Goal: Information Seeking & Learning: Learn about a topic

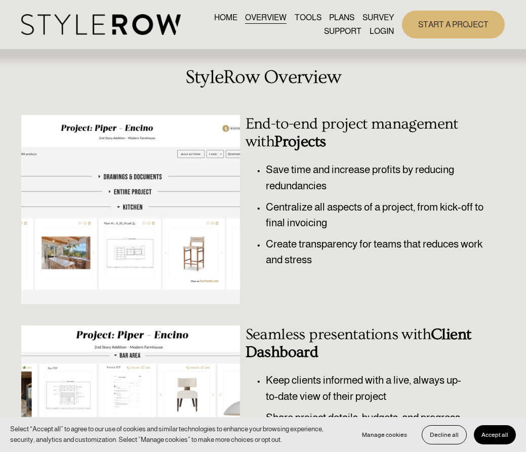
click at [344, 17] on link "PLANS" at bounding box center [341, 18] width 25 height 14
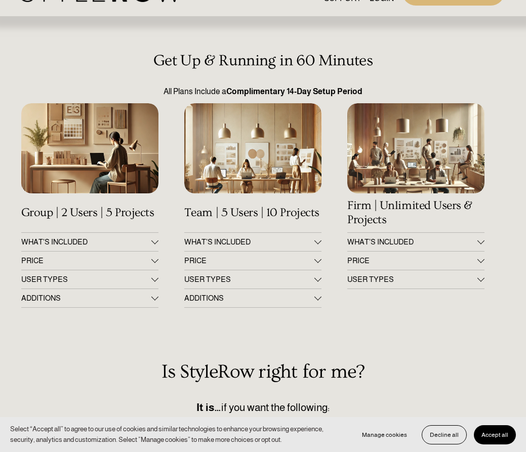
scroll to position [48, 0]
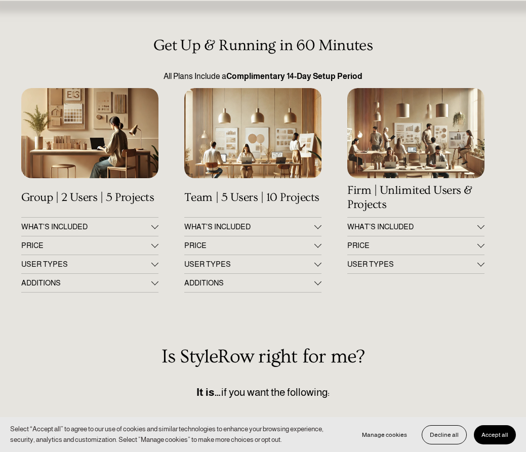
click at [155, 245] on div at bounding box center [154, 244] width 7 height 7
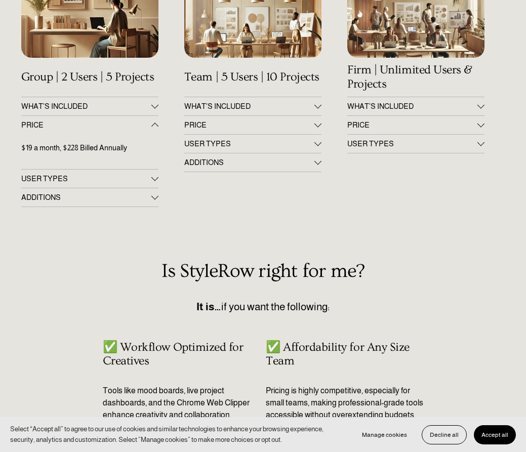
scroll to position [180, 0]
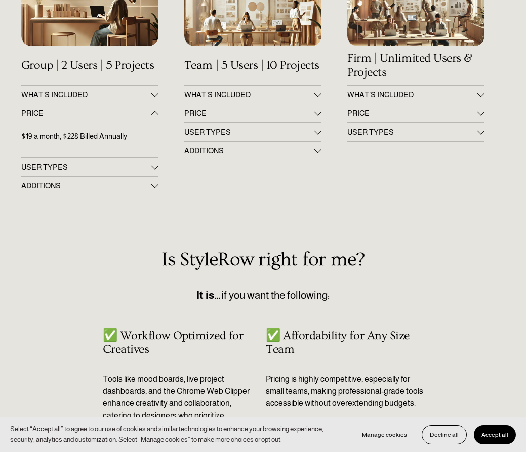
click at [140, 95] on span "WHAT'S INCLUDED" at bounding box center [86, 95] width 130 height 8
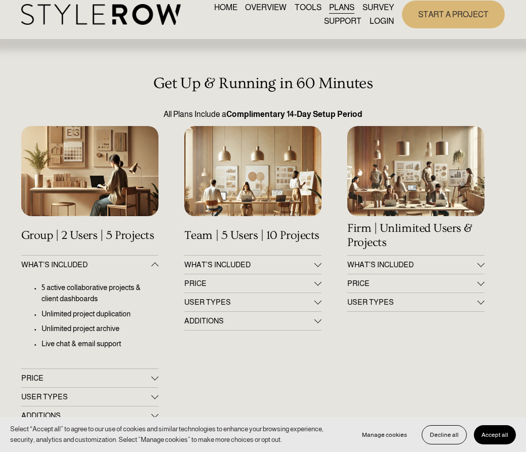
scroll to position [0, 0]
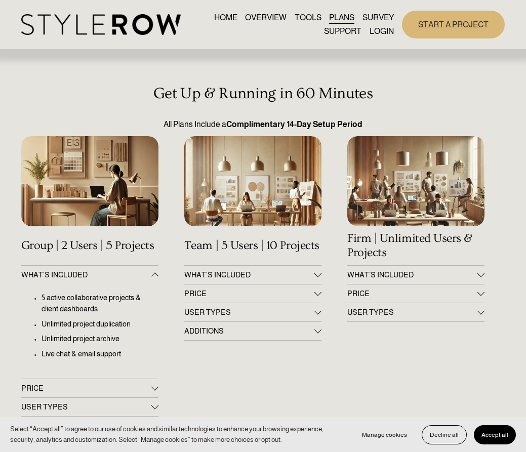
click at [302, 17] on link "TOOLS" at bounding box center [308, 18] width 27 height 14
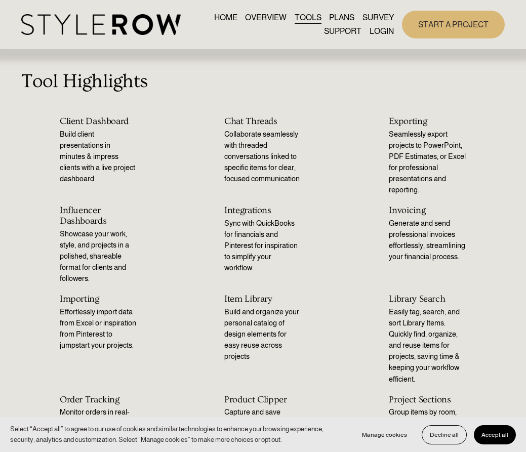
click at [251, 6] on div "Skip to Content HOME OVERVIEW TOOLS PLANS" at bounding box center [263, 24] width 526 height 49
click at [257, 15] on link "OVERVIEW" at bounding box center [266, 18] width 42 height 14
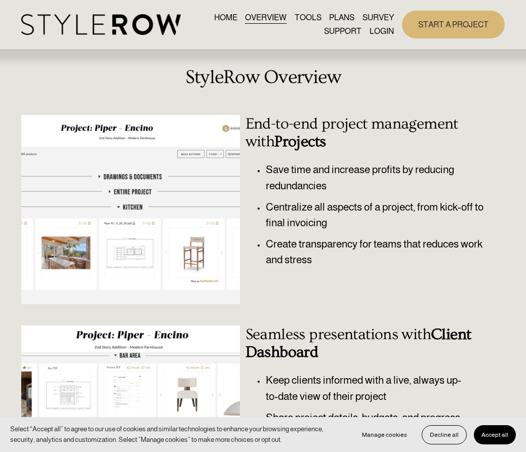
click at [343, 18] on link "PLANS" at bounding box center [341, 18] width 25 height 14
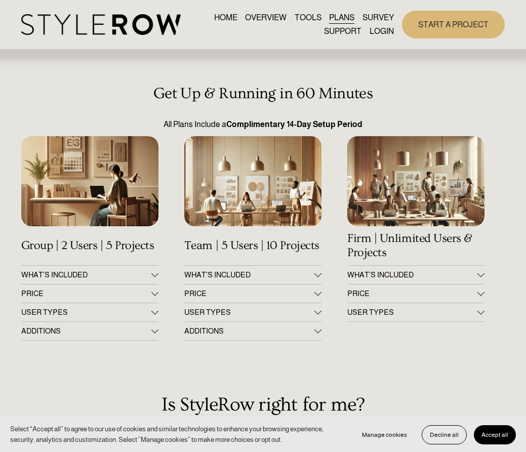
click at [92, 290] on span "PRICE" at bounding box center [86, 294] width 130 height 8
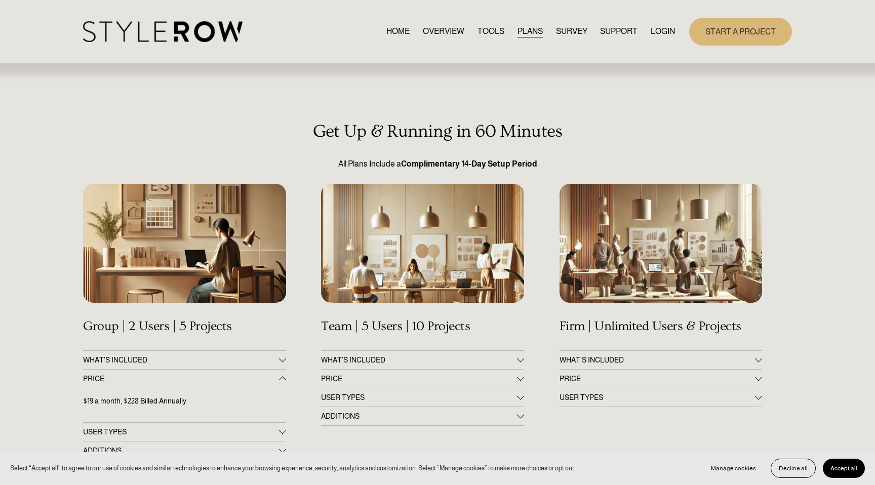
click at [440, 31] on link "OVERVIEW" at bounding box center [444, 32] width 42 height 14
